Goal: Information Seeking & Learning: Learn about a topic

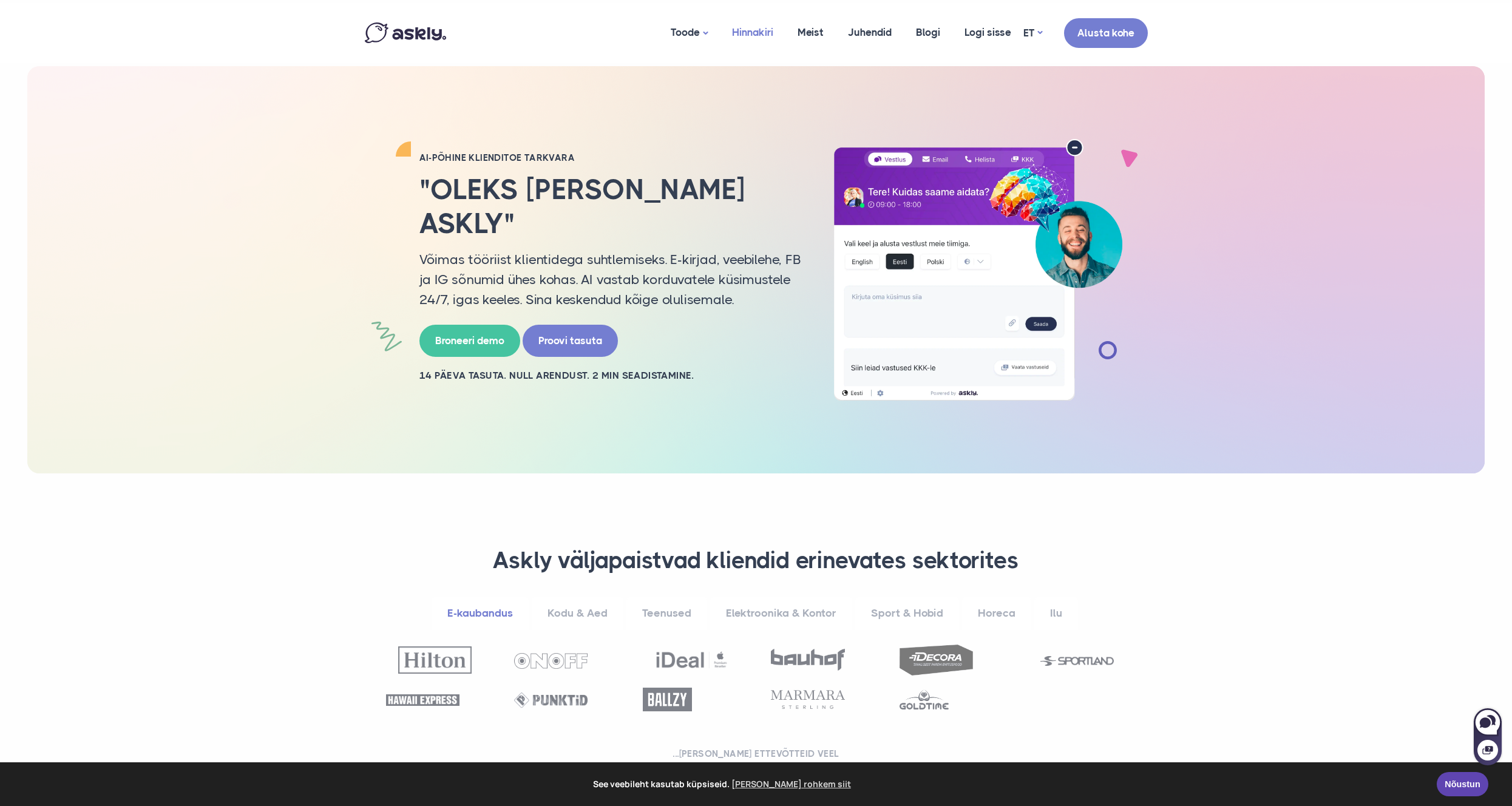
click at [750, 31] on link "Hinnakiri" at bounding box center [753, 32] width 65 height 58
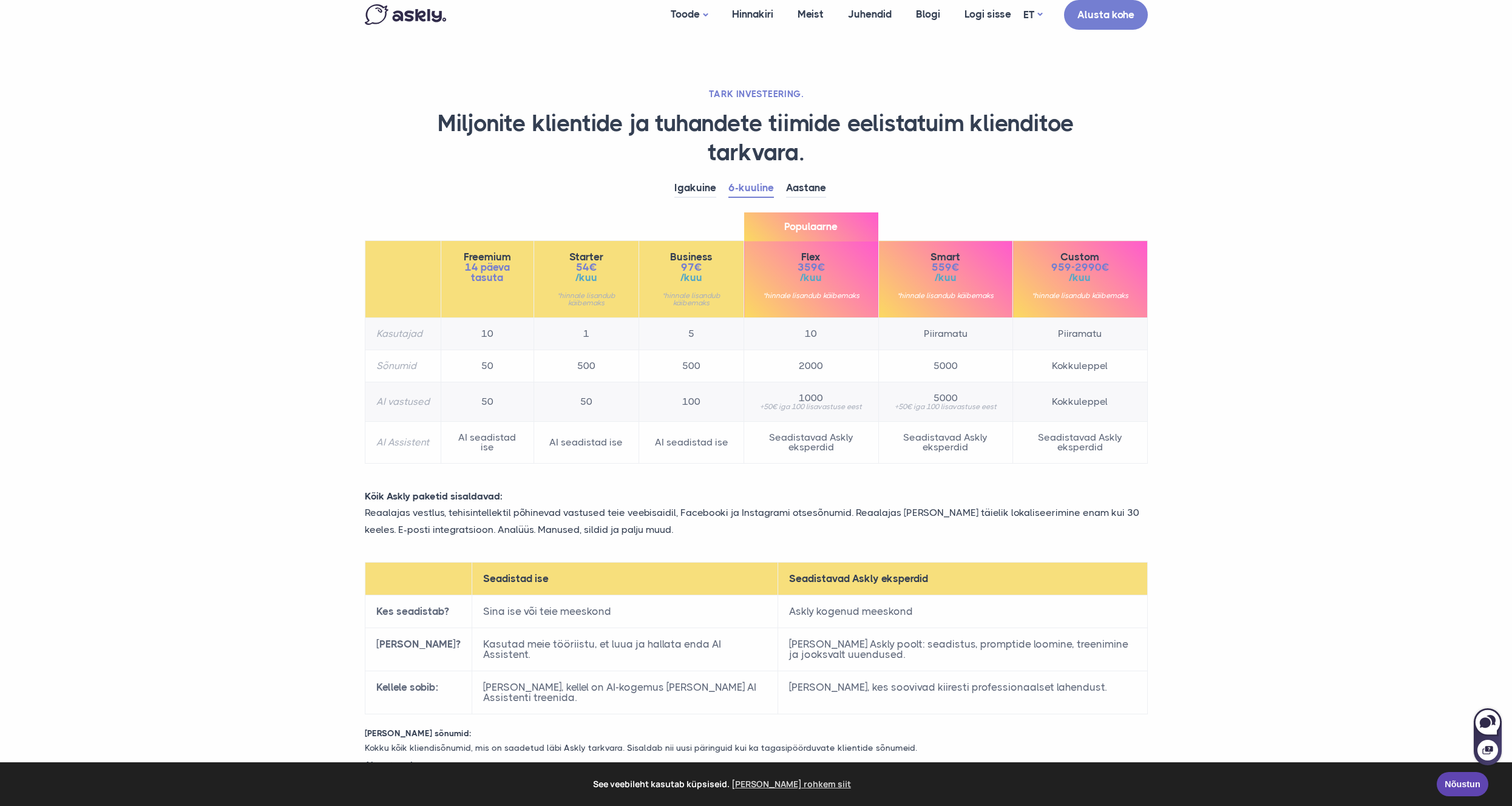
scroll to position [11, 0]
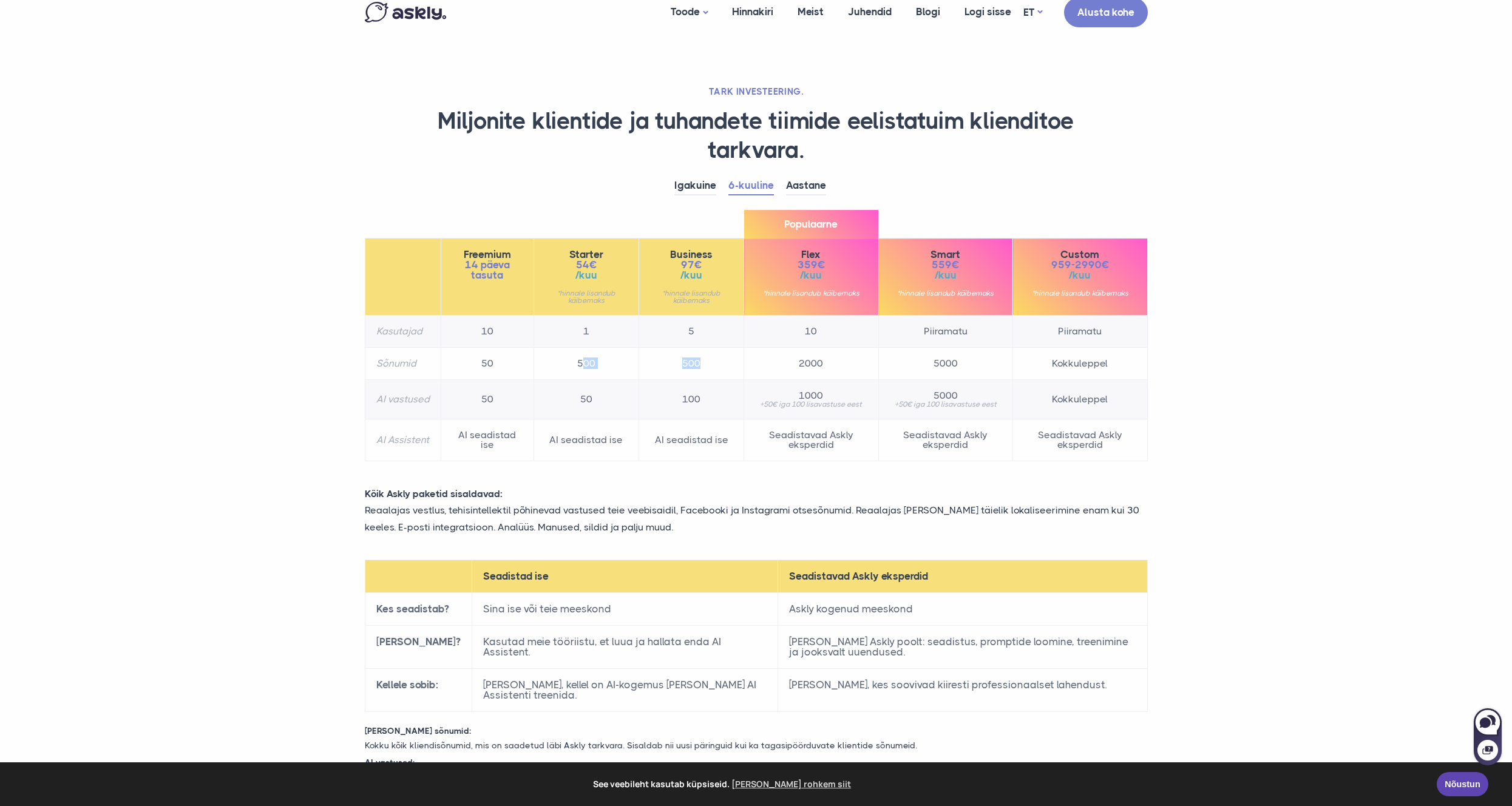
drag, startPoint x: 580, startPoint y: 364, endPoint x: 711, endPoint y: 369, distance: 131.1
click at [704, 370] on tr "Sõnumid 50 500 500 2000 5000 Kokkuleppel" at bounding box center [756, 364] width 782 height 33
click at [730, 371] on td "500" at bounding box center [691, 364] width 105 height 33
click at [688, 362] on td "500" at bounding box center [691, 364] width 105 height 33
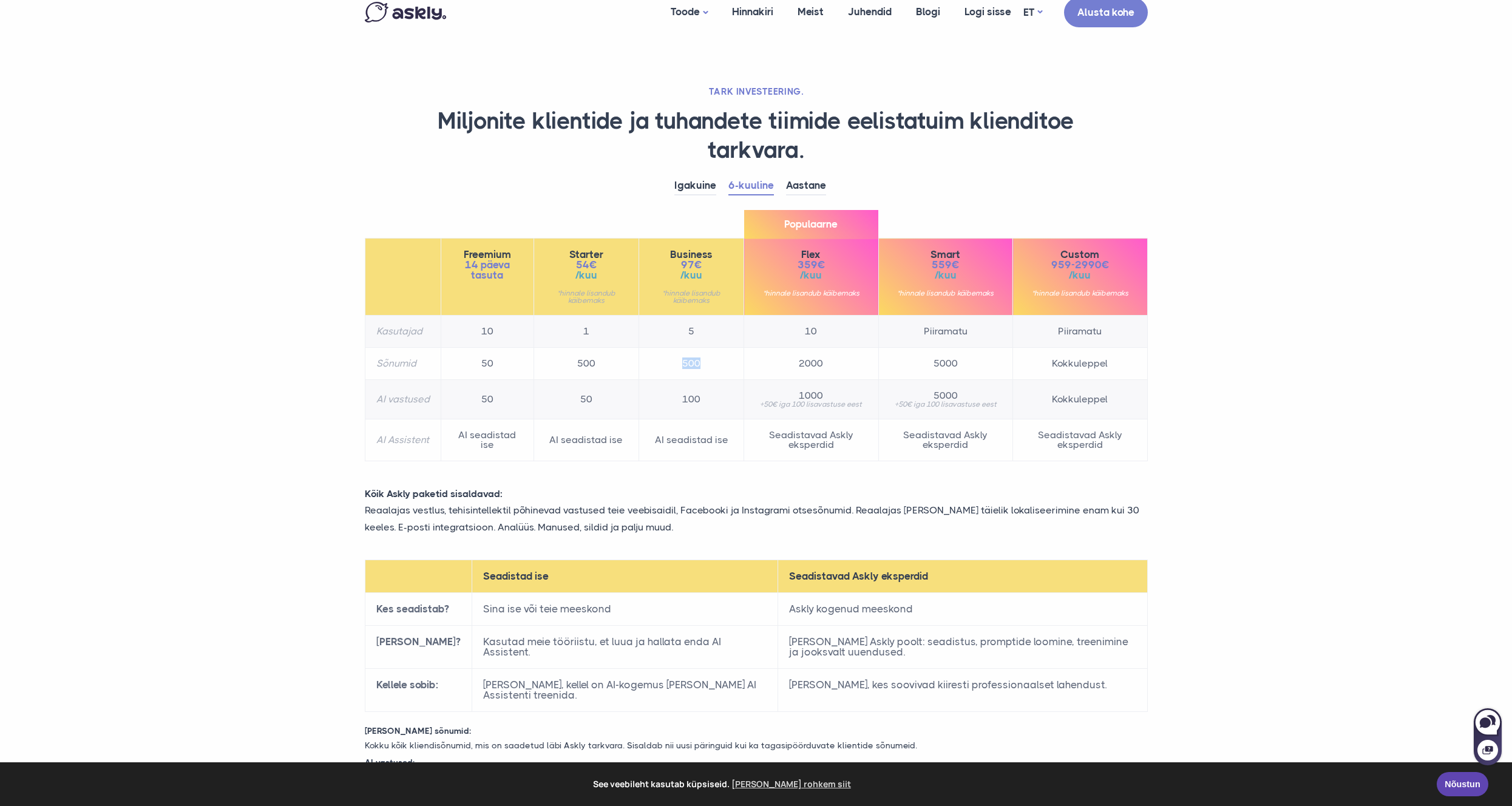
click at [718, 364] on td "500" at bounding box center [691, 364] width 105 height 33
click at [810, 364] on td "2000" at bounding box center [811, 364] width 134 height 33
click at [482, 441] on td "AI seadistad ise" at bounding box center [486, 440] width 93 height 42
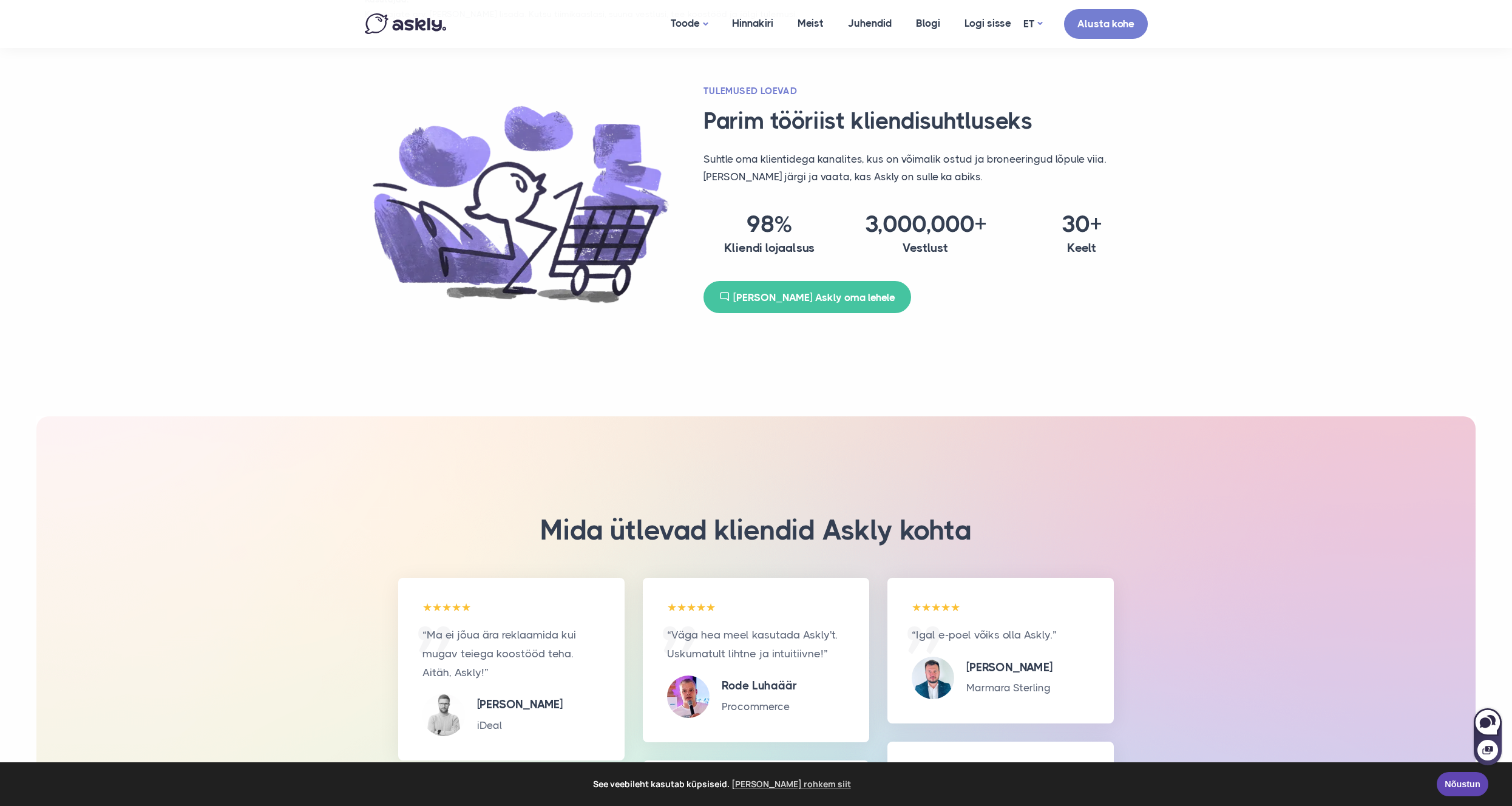
scroll to position [0, 0]
